Goal: Browse casually: Explore the website without a specific task or goal

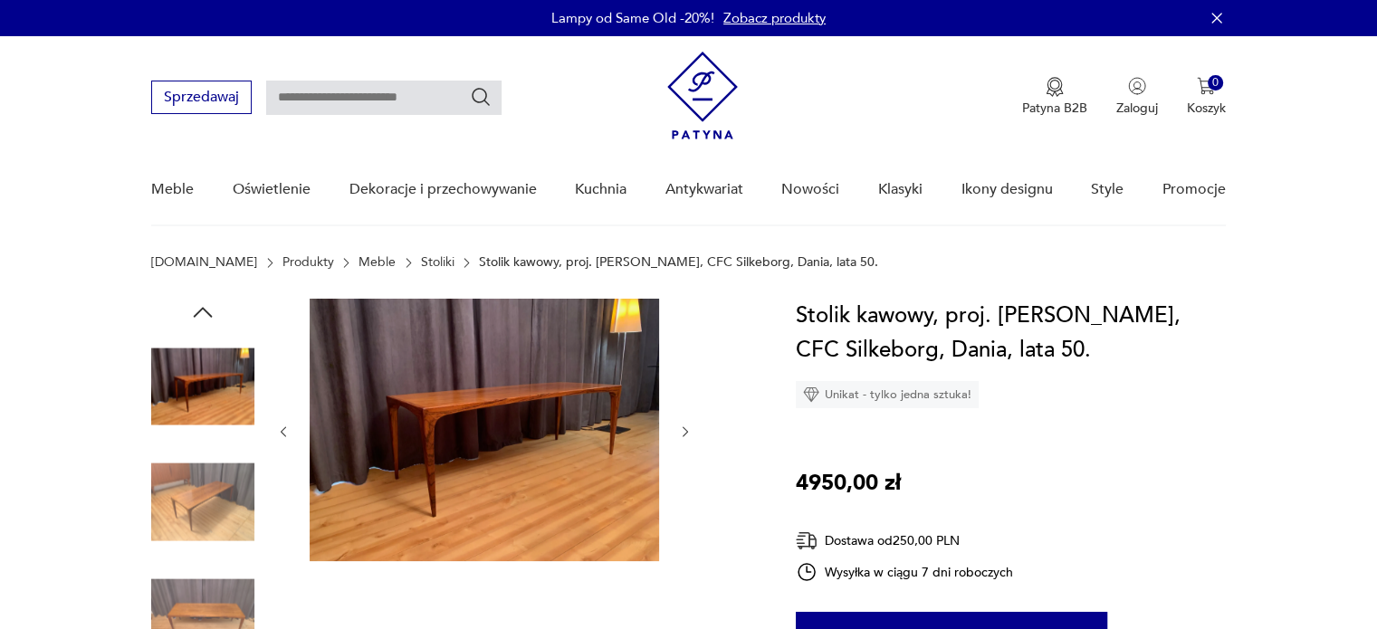
click at [684, 429] on icon "button" at bounding box center [685, 432] width 15 height 15
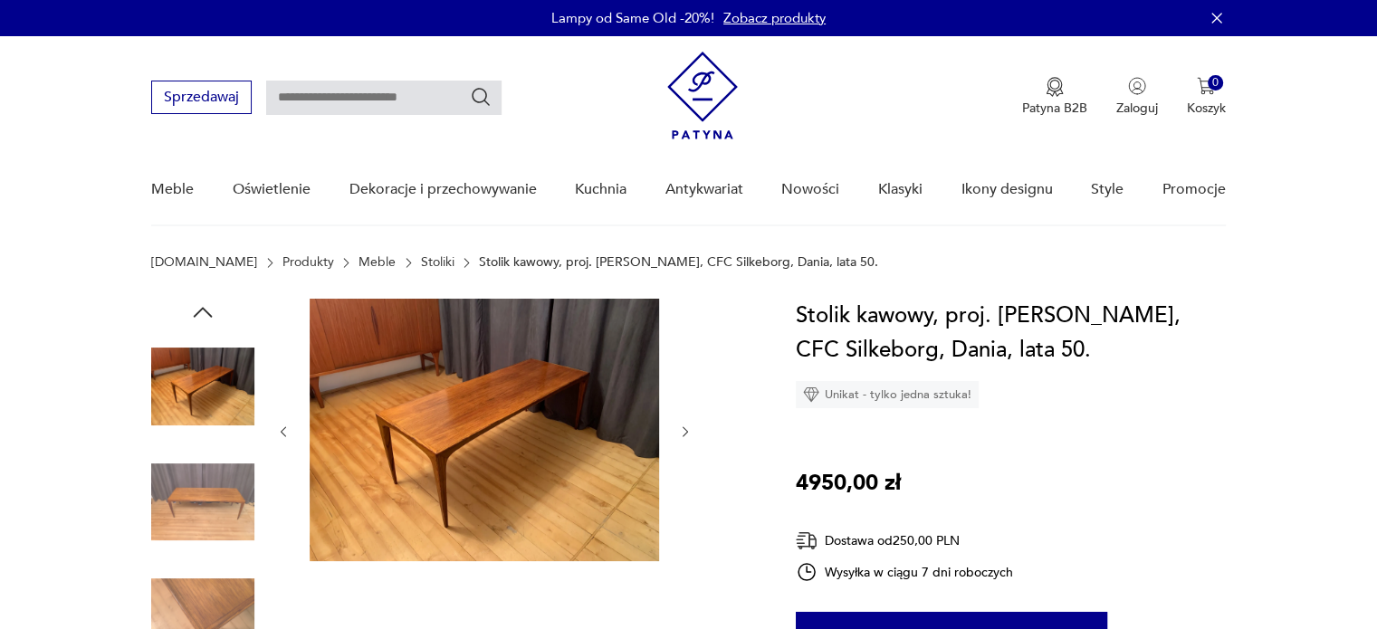
click at [684, 429] on icon "button" at bounding box center [685, 432] width 15 height 15
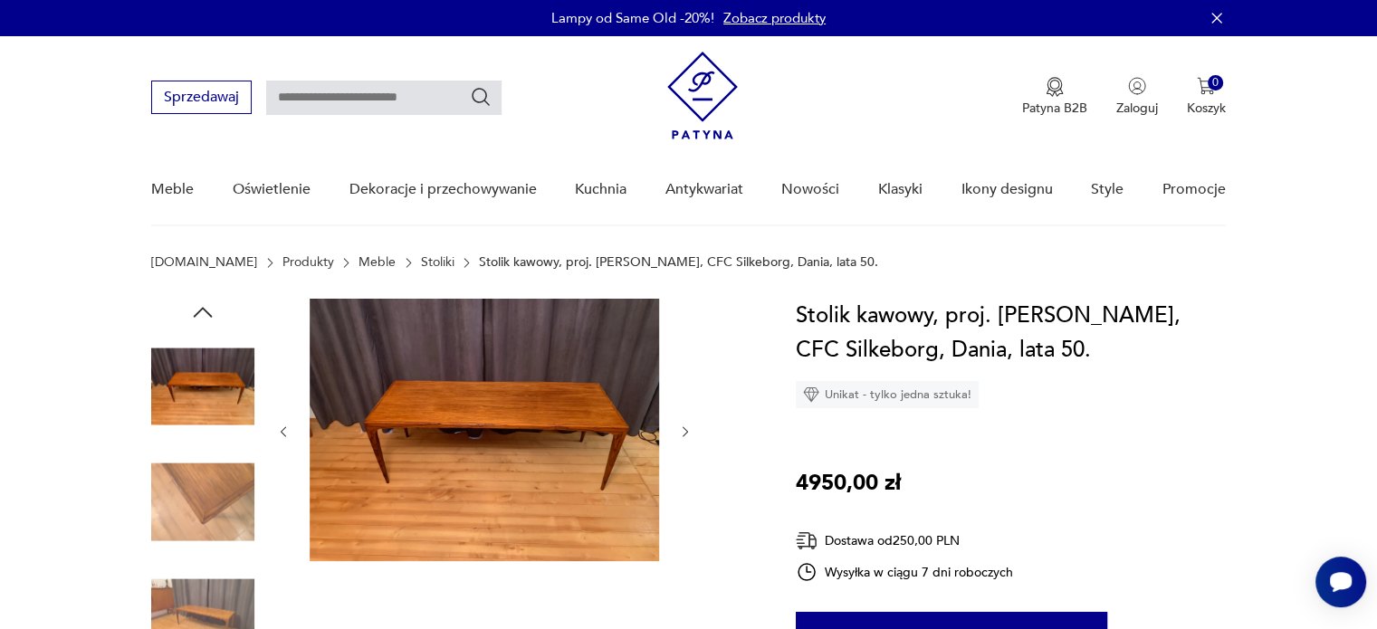
click at [684, 429] on icon "button" at bounding box center [685, 432] width 15 height 15
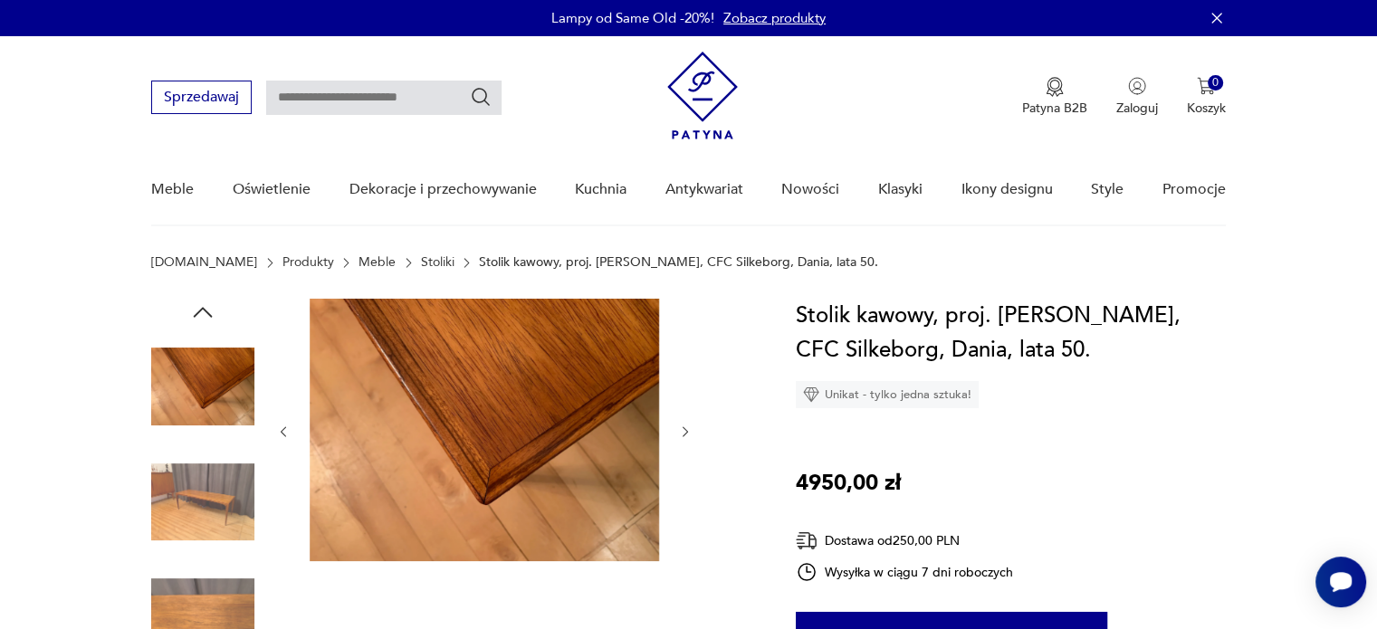
click at [684, 429] on icon "button" at bounding box center [685, 432] width 15 height 15
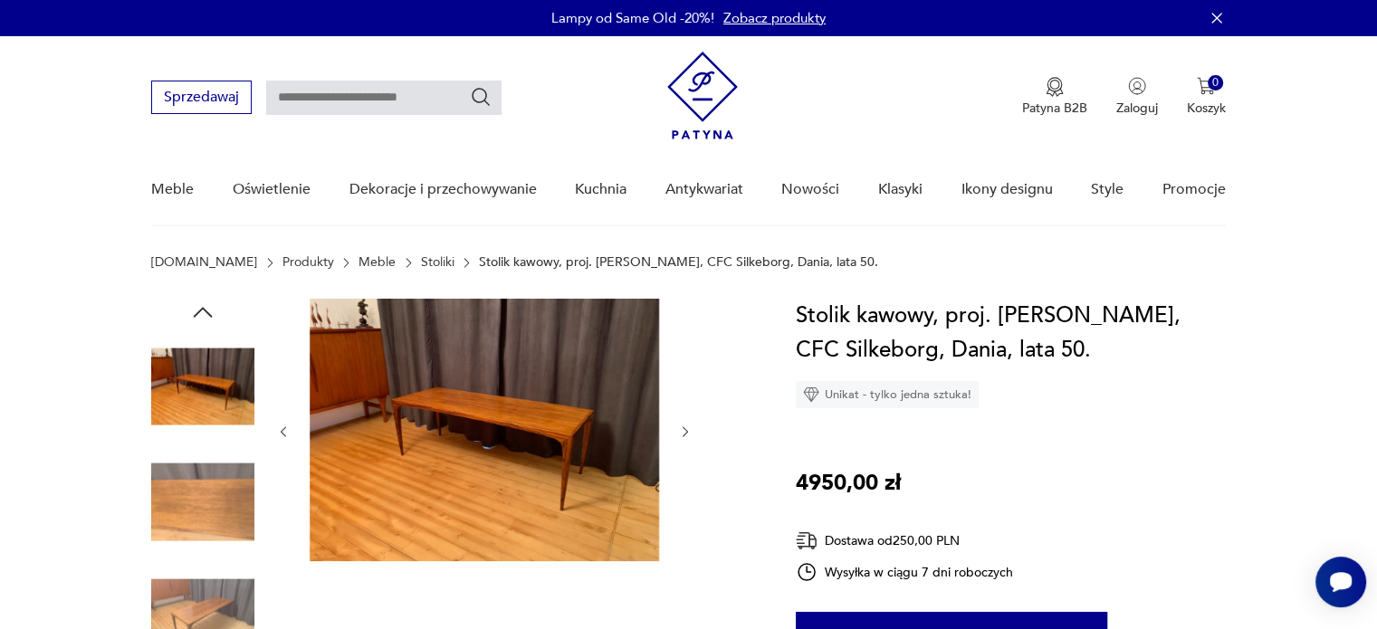
click at [684, 429] on icon "button" at bounding box center [685, 432] width 15 height 15
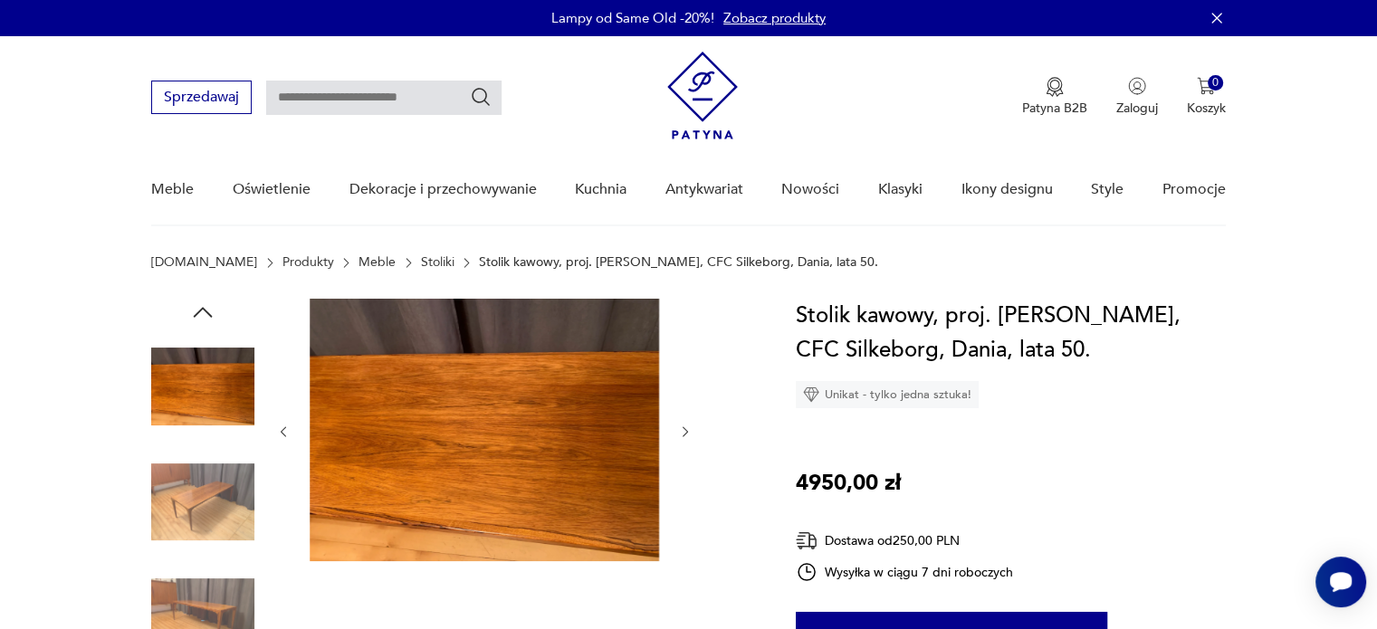
click at [684, 429] on icon "button" at bounding box center [685, 432] width 15 height 15
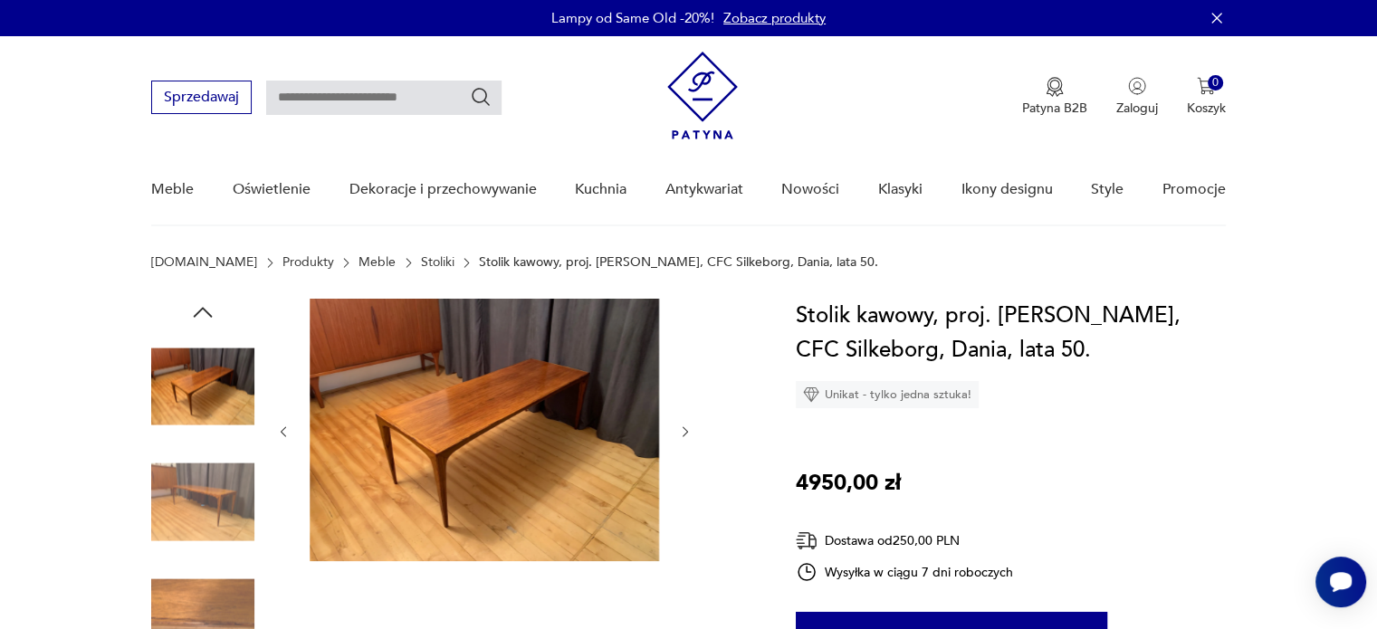
click at [684, 429] on icon "button" at bounding box center [685, 432] width 15 height 15
